Goal: Navigation & Orientation: Go to known website

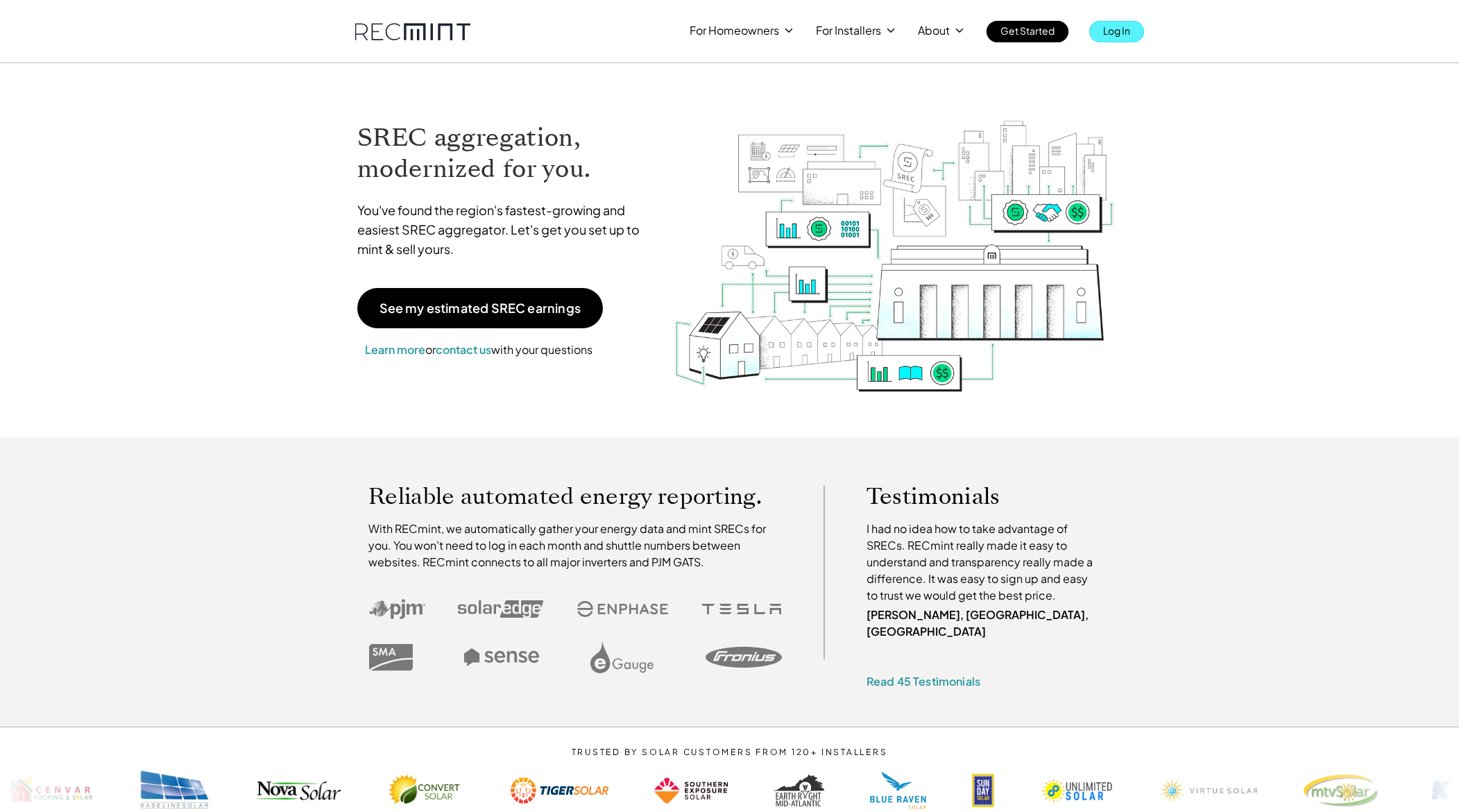
click at [1130, 34] on p "Log In" at bounding box center [1117, 30] width 27 height 20
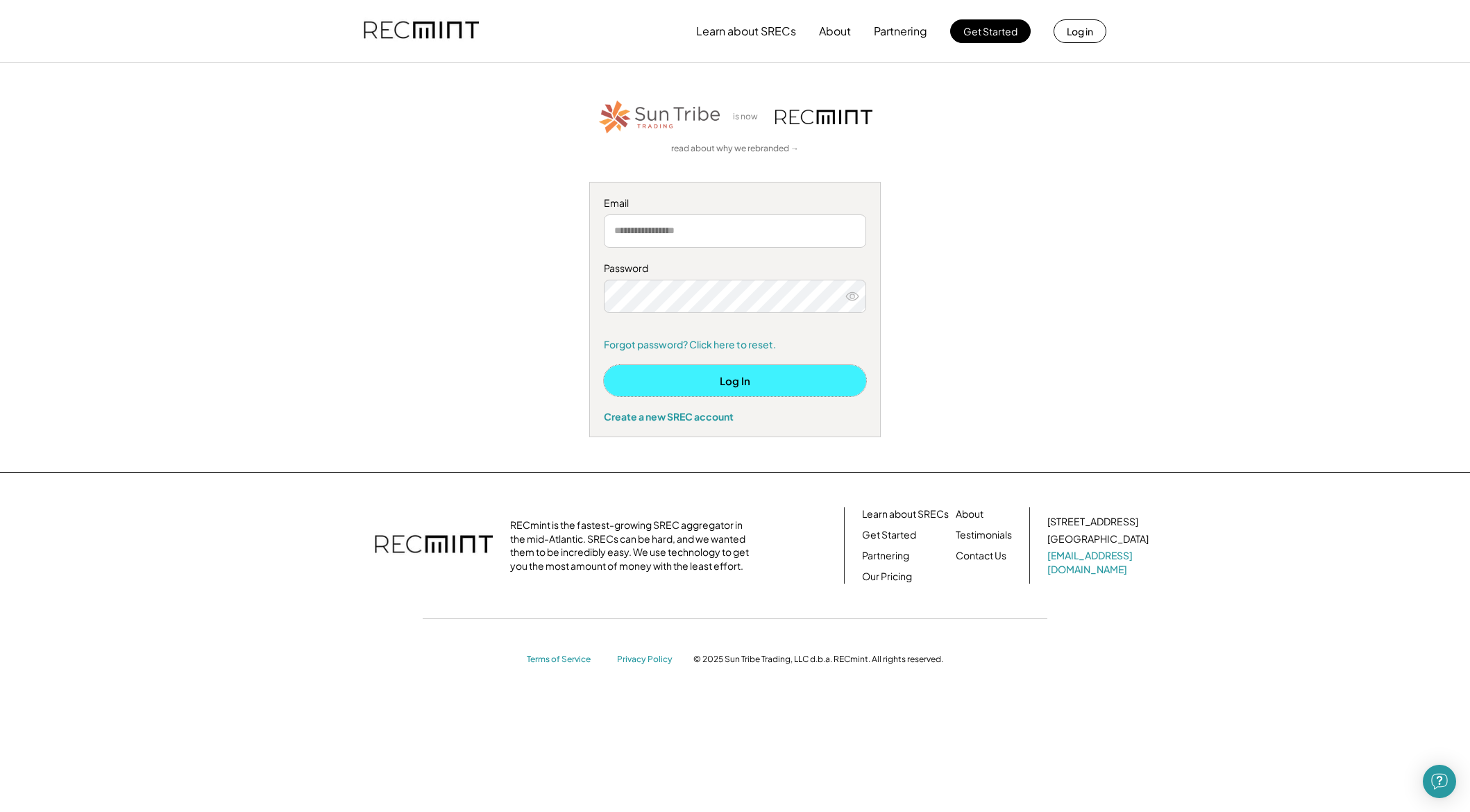
click at [760, 385] on button "Log In" at bounding box center [735, 381] width 262 height 31
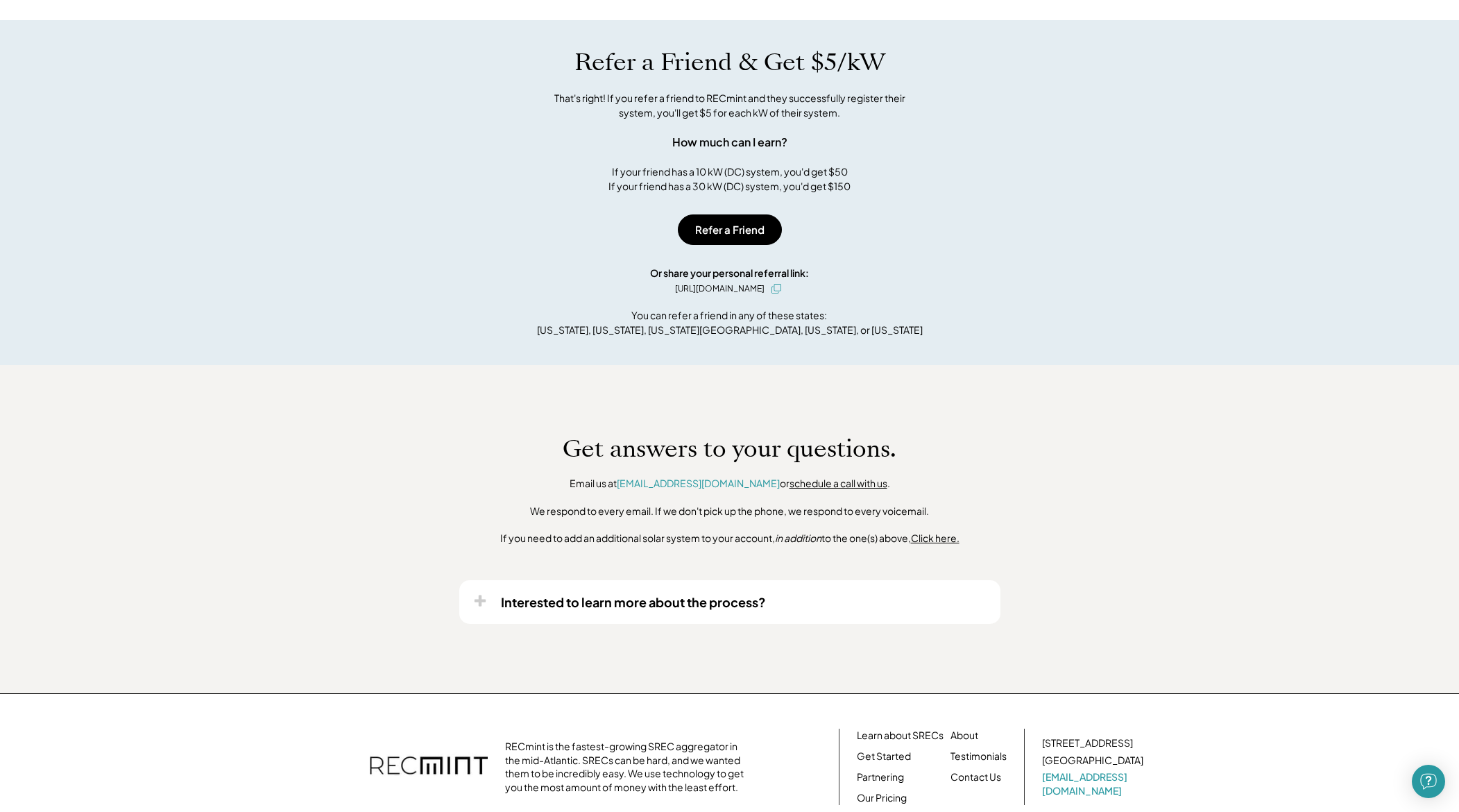
scroll to position [792, 0]
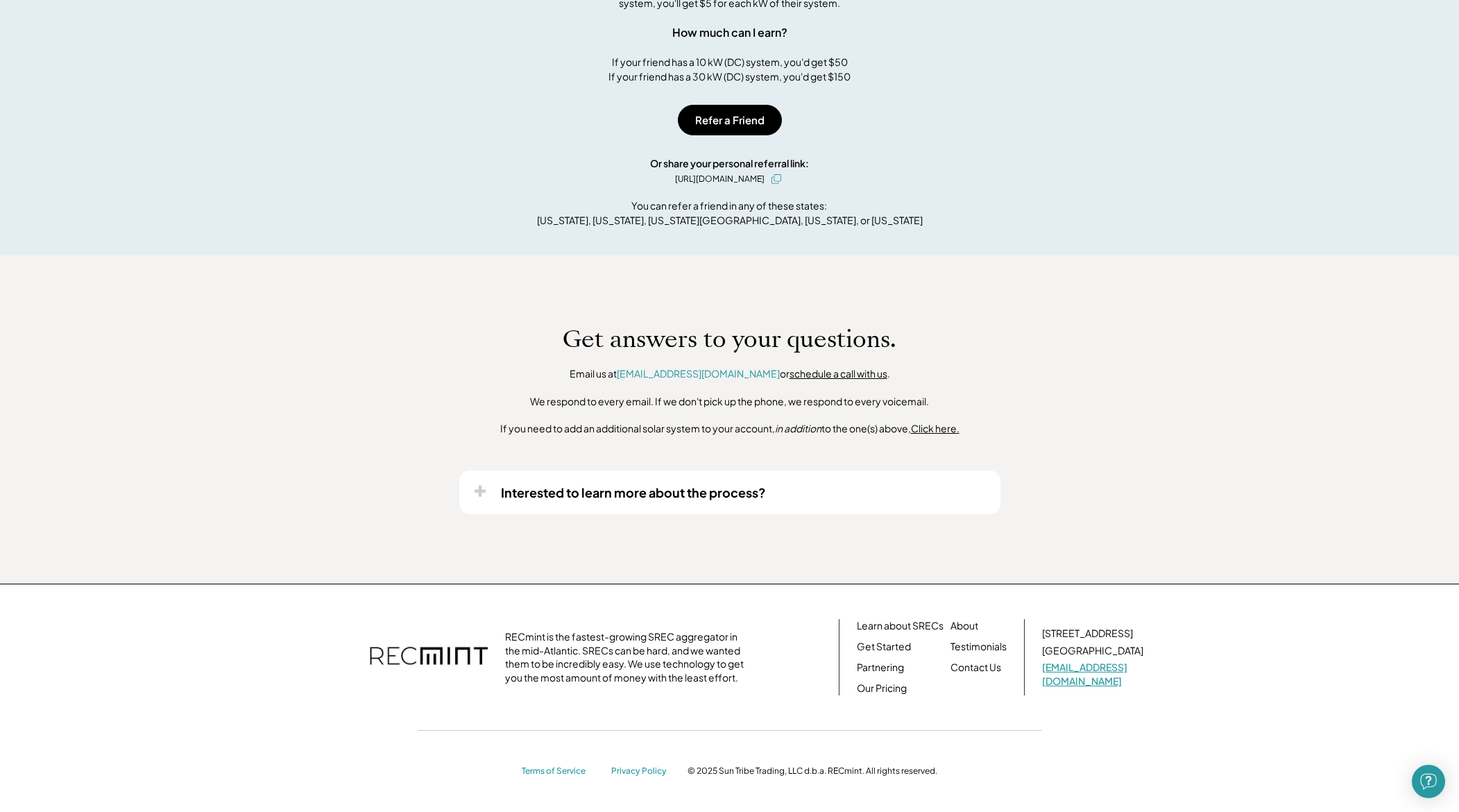
click at [1081, 676] on link "help@recmint.com" at bounding box center [1094, 675] width 104 height 27
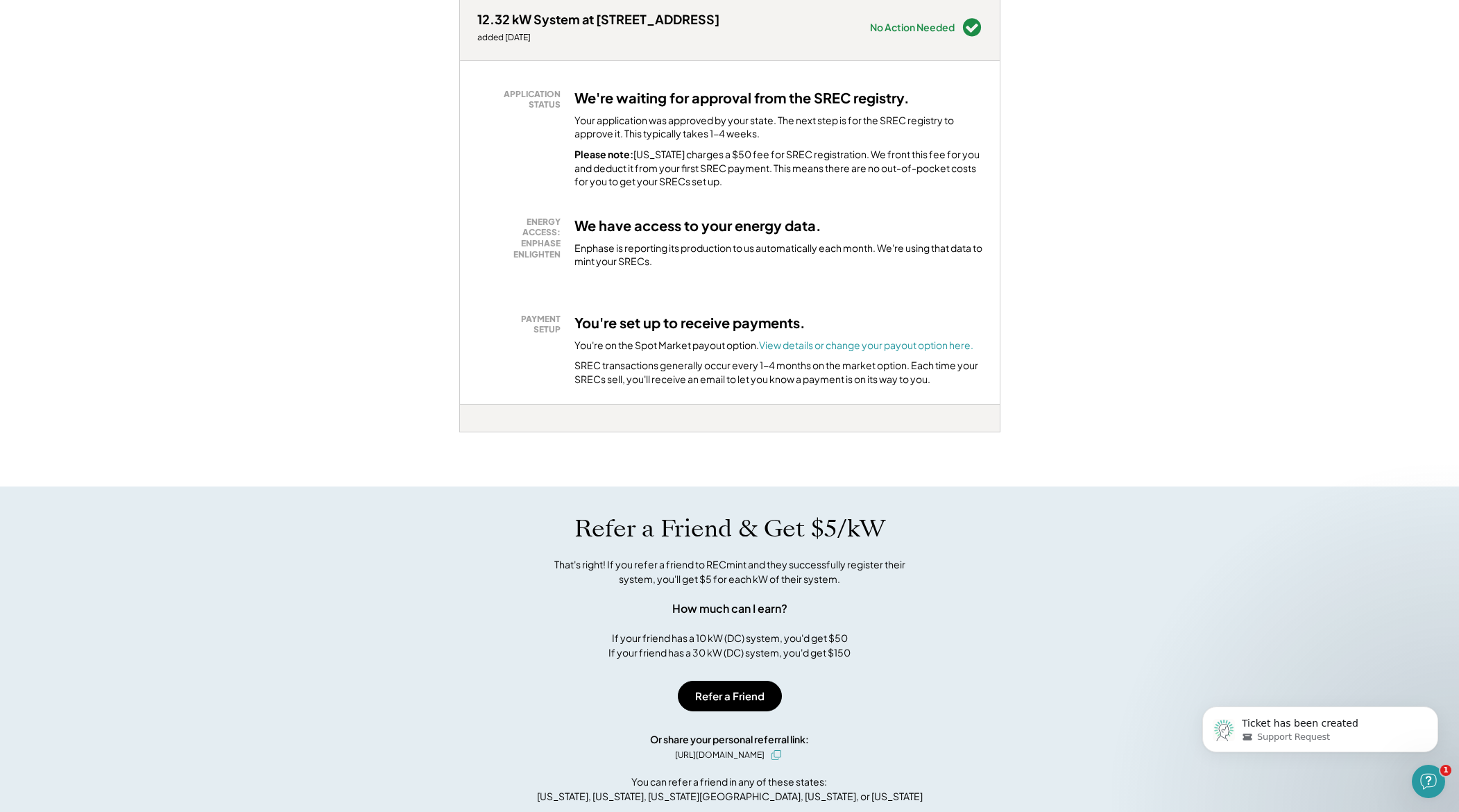
scroll to position [0, 0]
